Goal: Task Accomplishment & Management: Use online tool/utility

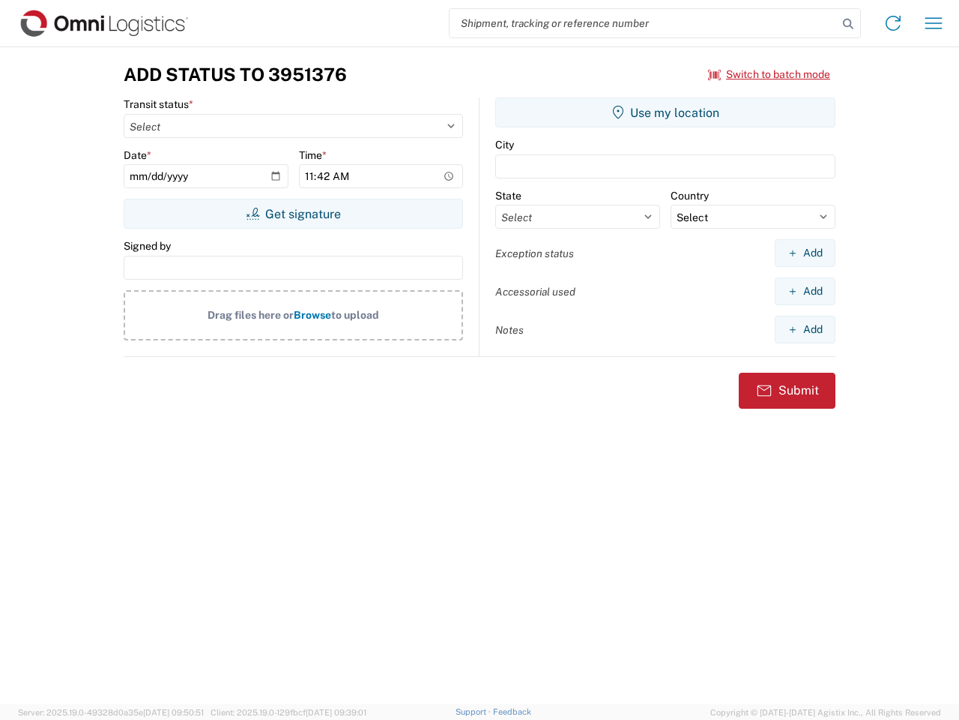
click at [644, 23] on input "search" at bounding box center [644, 23] width 388 height 28
click at [849, 24] on icon at bounding box center [848, 23] width 21 height 21
click at [893, 23] on icon at bounding box center [893, 23] width 24 height 24
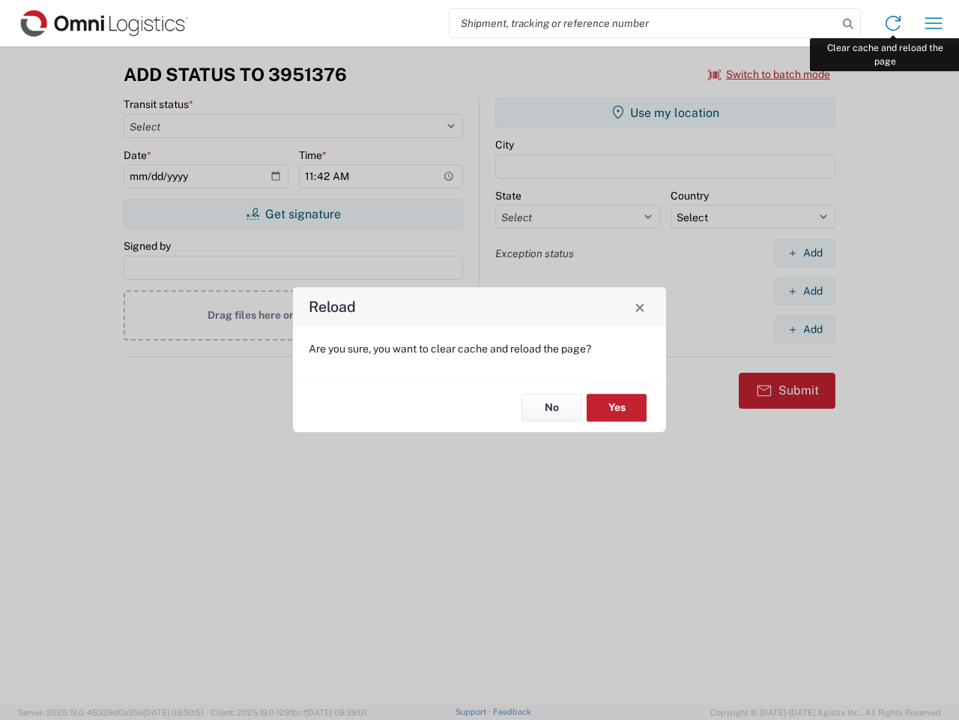
click at [934, 23] on div "Reload Are you sure, you want to clear cache and reload the page? No Yes" at bounding box center [479, 360] width 959 height 720
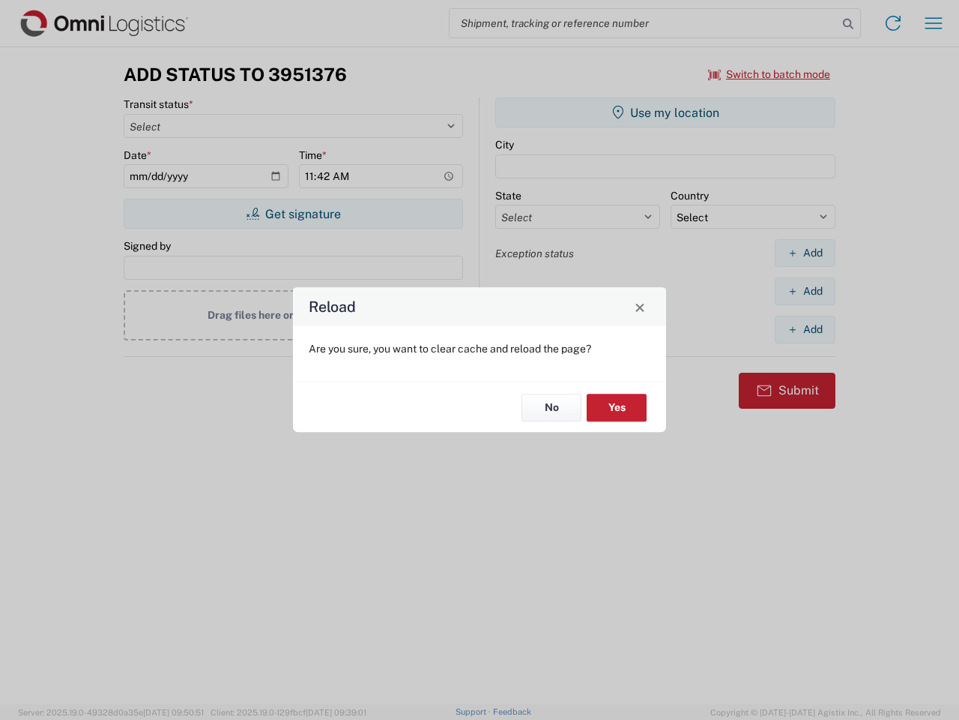
click at [770, 74] on div "Reload Are you sure, you want to clear cache and reload the page? No Yes" at bounding box center [479, 360] width 959 height 720
click at [293, 214] on div "Reload Are you sure, you want to clear cache and reload the page? No Yes" at bounding box center [479, 360] width 959 height 720
click at [666, 112] on div "Reload Are you sure, you want to clear cache and reload the page? No Yes" at bounding box center [479, 360] width 959 height 720
click at [805, 253] on div "Reload Are you sure, you want to clear cache and reload the page? No Yes" at bounding box center [479, 360] width 959 height 720
click at [805, 291] on div "Reload Are you sure, you want to clear cache and reload the page? No Yes" at bounding box center [479, 360] width 959 height 720
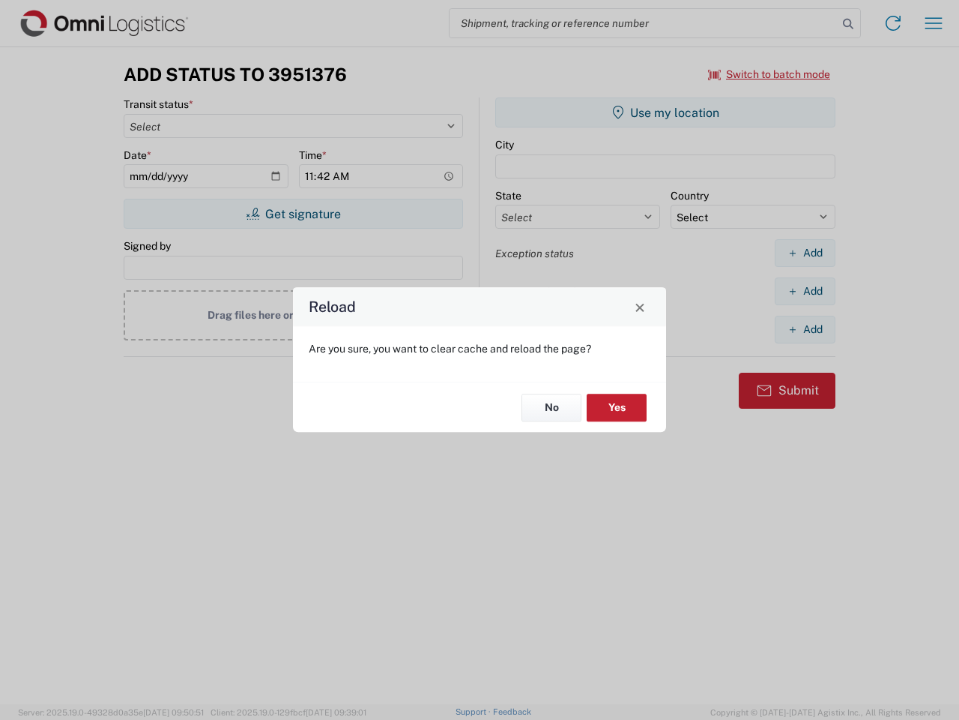
click at [805, 329] on div "Reload Are you sure, you want to clear cache and reload the page? No Yes" at bounding box center [479, 360] width 959 height 720
